Goal: Transaction & Acquisition: Purchase product/service

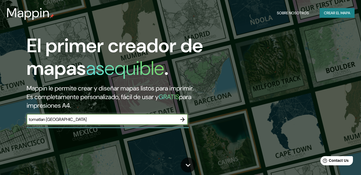
type input "tomatlan [GEOGRAPHIC_DATA]"
click at [181, 119] on icon "button" at bounding box center [182, 119] width 6 height 6
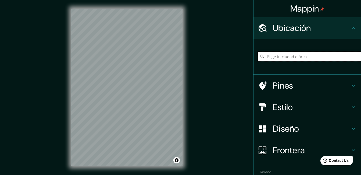
click at [281, 58] on input "Elige tu ciudad o área" at bounding box center [308, 57] width 103 height 10
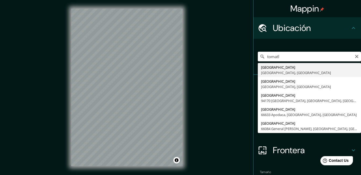
type input "[GEOGRAPHIC_DATA], [GEOGRAPHIC_DATA], [GEOGRAPHIC_DATA]"
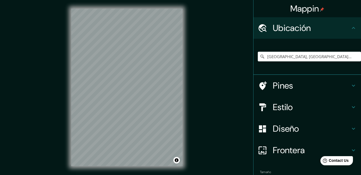
click at [351, 86] on icon at bounding box center [352, 86] width 3 height 2
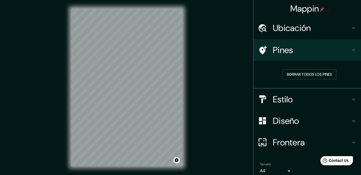
click at [350, 98] on icon at bounding box center [353, 99] width 6 height 6
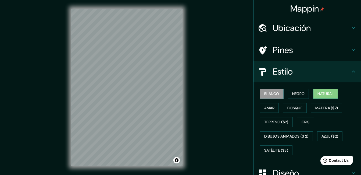
click at [322, 92] on font "Natural" at bounding box center [325, 93] width 16 height 7
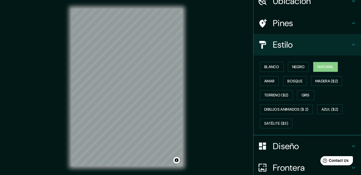
scroll to position [75, 0]
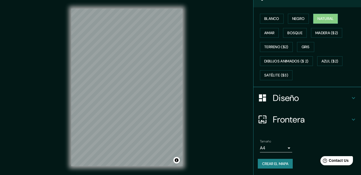
click at [351, 98] on icon at bounding box center [352, 98] width 3 height 2
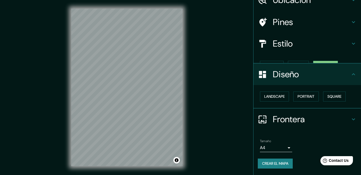
scroll to position [19, 0]
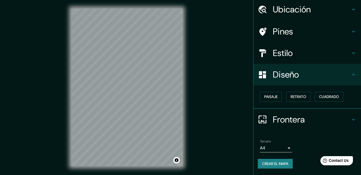
click at [234, 99] on div "Mappin Ubicación [GEOGRAPHIC_DATA], [GEOGRAPHIC_DATA], [GEOGRAPHIC_DATA] Pines …" at bounding box center [180, 91] width 361 height 183
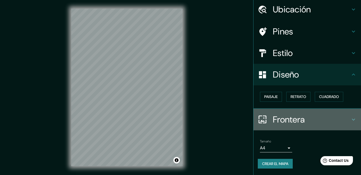
click at [350, 117] on icon at bounding box center [353, 119] width 6 height 6
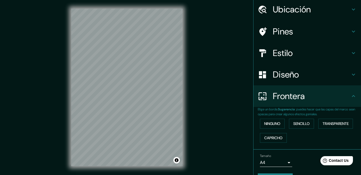
click at [226, 108] on div "Mappin Ubicación [GEOGRAPHIC_DATA], [GEOGRAPHIC_DATA], [GEOGRAPHIC_DATA] [GEOGR…" at bounding box center [180, 91] width 361 height 183
click at [157, 68] on div at bounding box center [158, 66] width 4 height 4
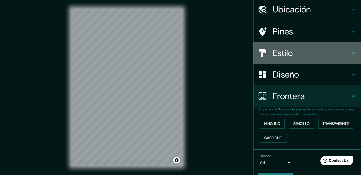
click at [351, 53] on icon at bounding box center [352, 53] width 3 height 2
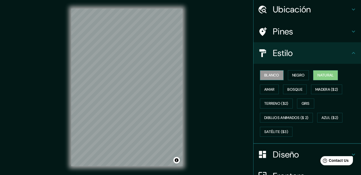
click at [269, 74] on font "Blanco" at bounding box center [271, 75] width 15 height 7
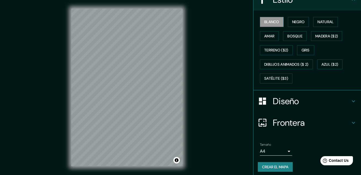
scroll to position [72, 0]
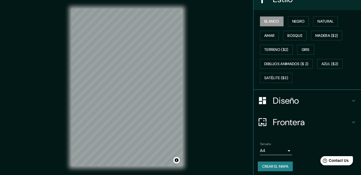
click at [272, 167] on font "Crear el mapa" at bounding box center [275, 166] width 26 height 7
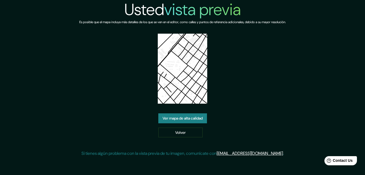
click at [202, 120] on link "Ver mapa de alta calidad" at bounding box center [182, 118] width 49 height 10
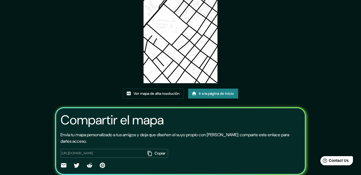
scroll to position [64, 0]
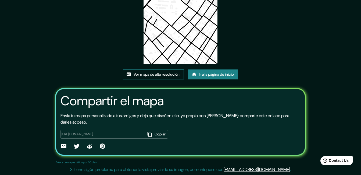
click at [165, 74] on font "Ver mapa de alta resolución" at bounding box center [156, 74] width 46 height 7
